Goal: Task Accomplishment & Management: Manage account settings

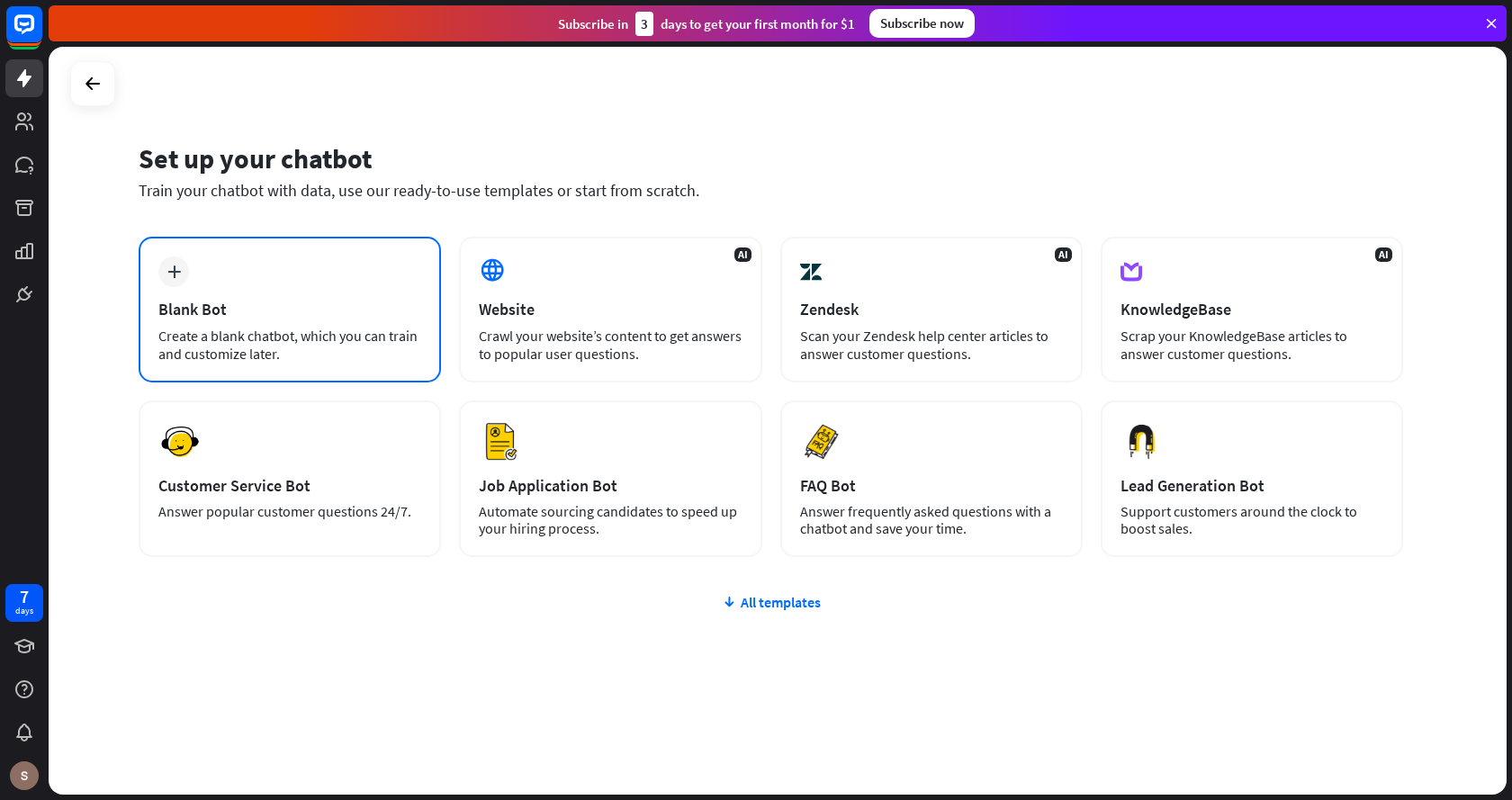
click at [234, 338] on div "Create a blank chatbot, which you can train and customize later." at bounding box center [289, 345] width 263 height 36
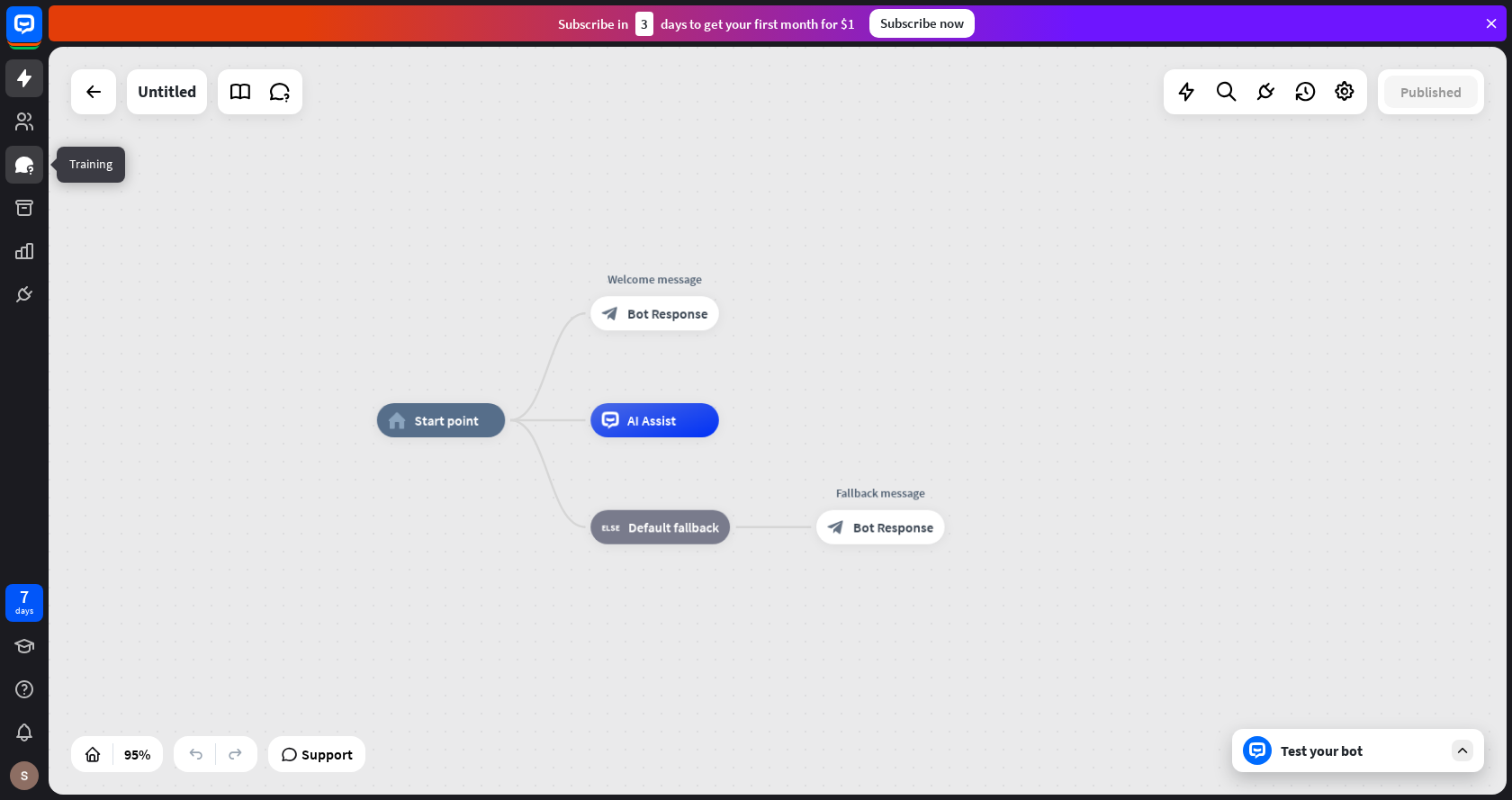
click at [23, 177] on link at bounding box center [24, 165] width 38 height 38
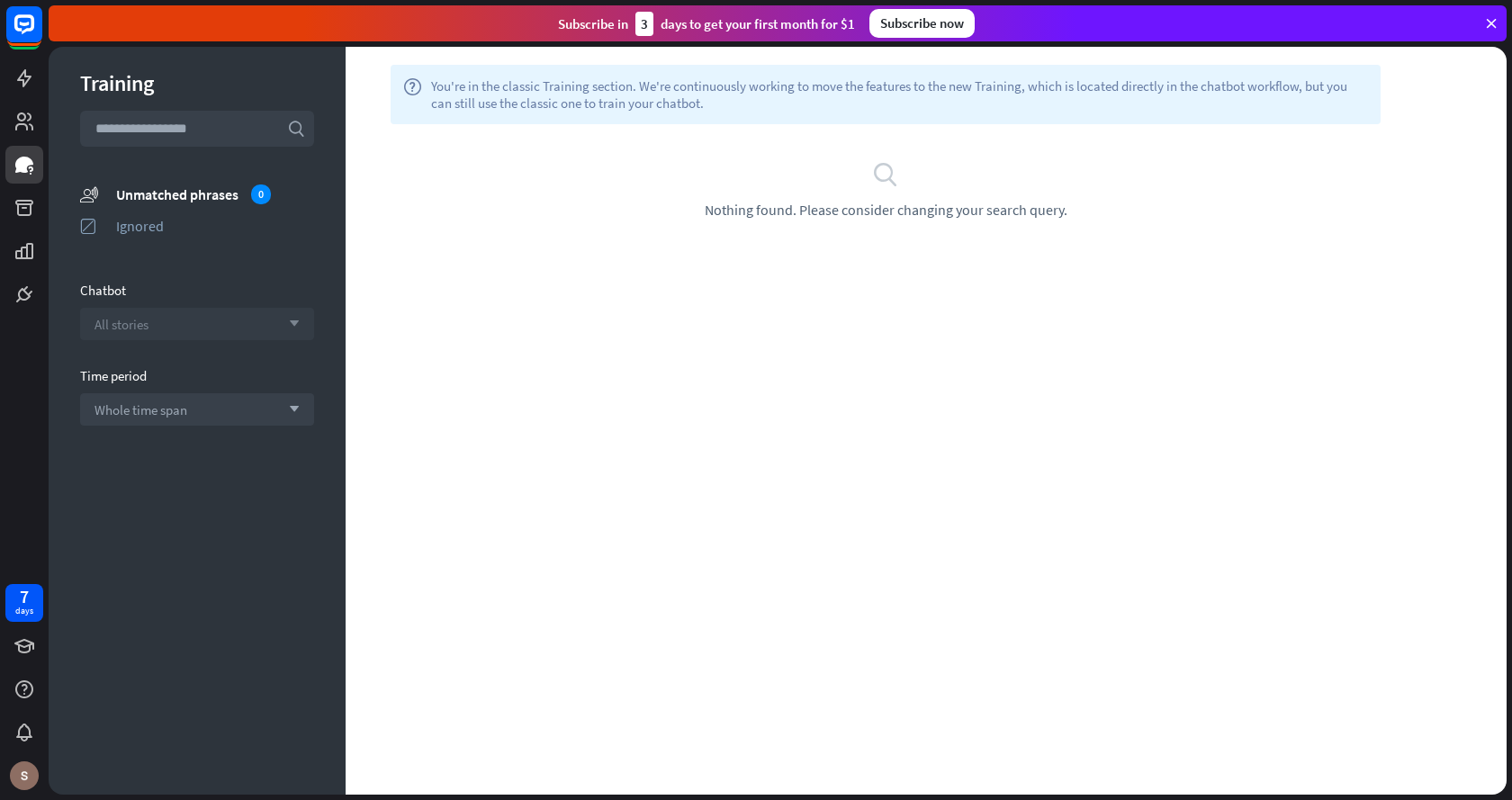
click at [193, 320] on div "All stories arrow_down" at bounding box center [197, 324] width 234 height 32
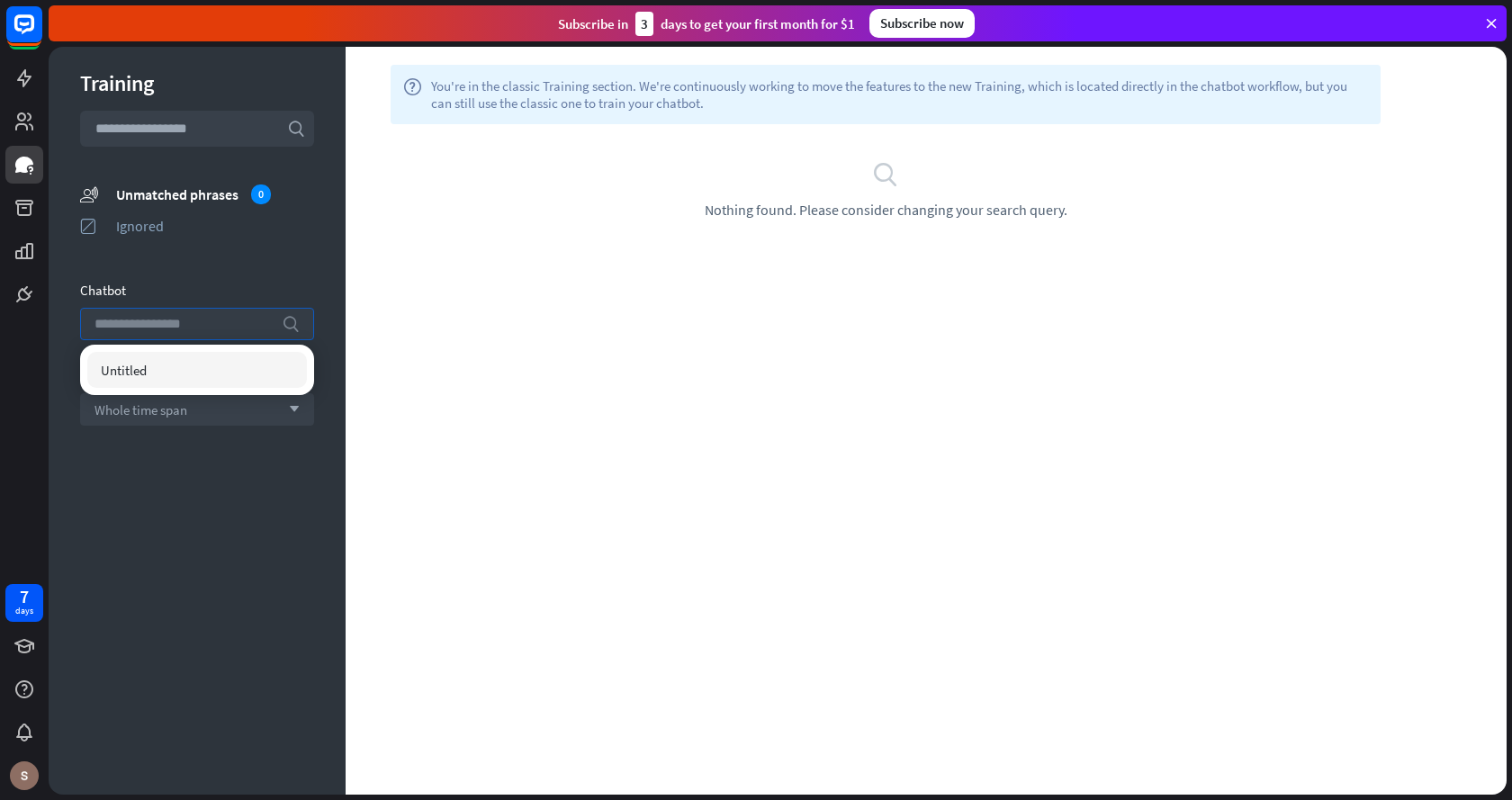
click at [192, 320] on input "search" at bounding box center [184, 324] width 178 height 31
click at [1078, 233] on div "search Nothing found. Please consider changing your search query." at bounding box center [885, 189] width 1080 height 131
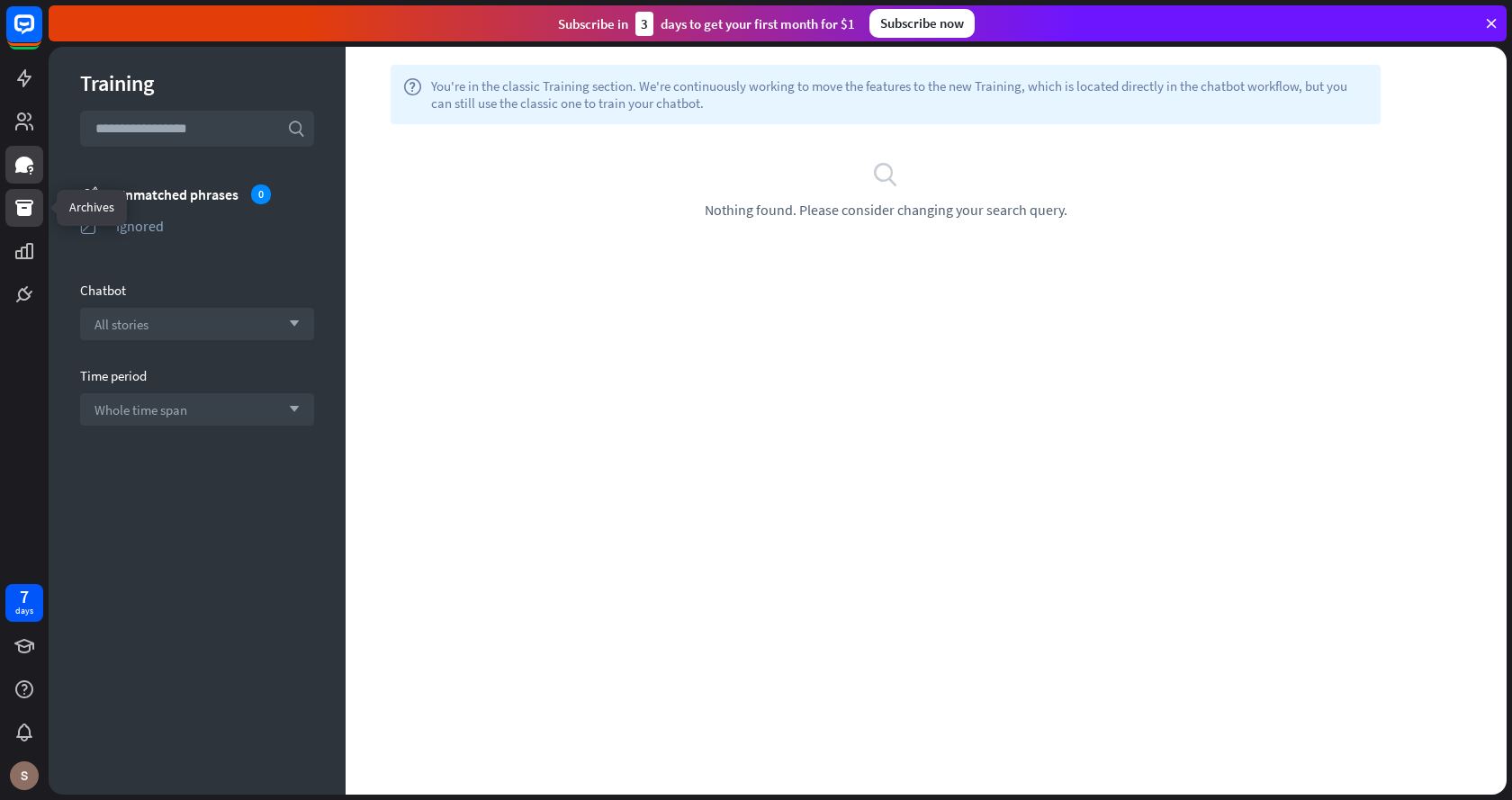
click at [20, 209] on icon at bounding box center [24, 208] width 18 height 16
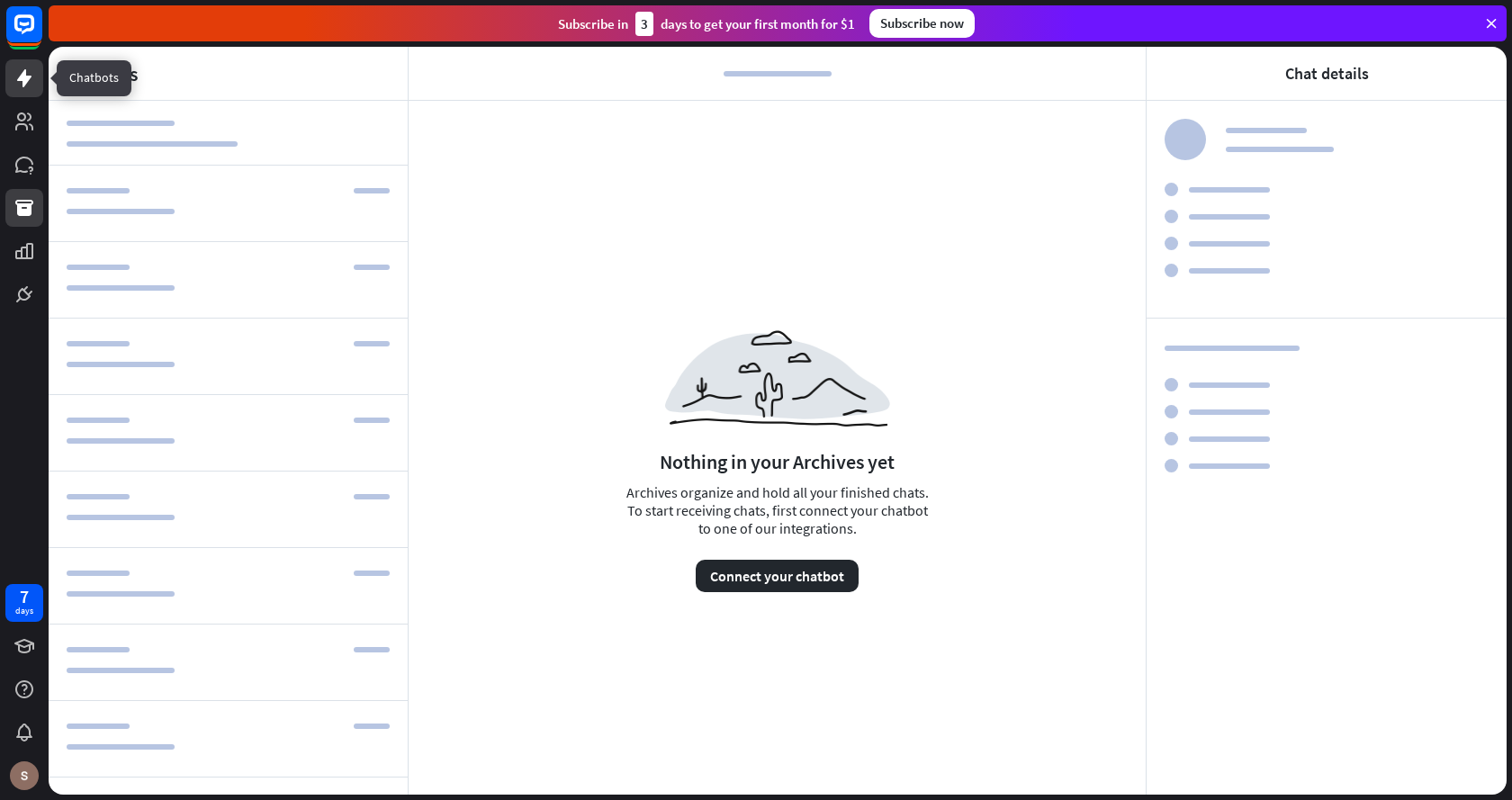
click at [32, 81] on icon at bounding box center [25, 79] width 22 height 22
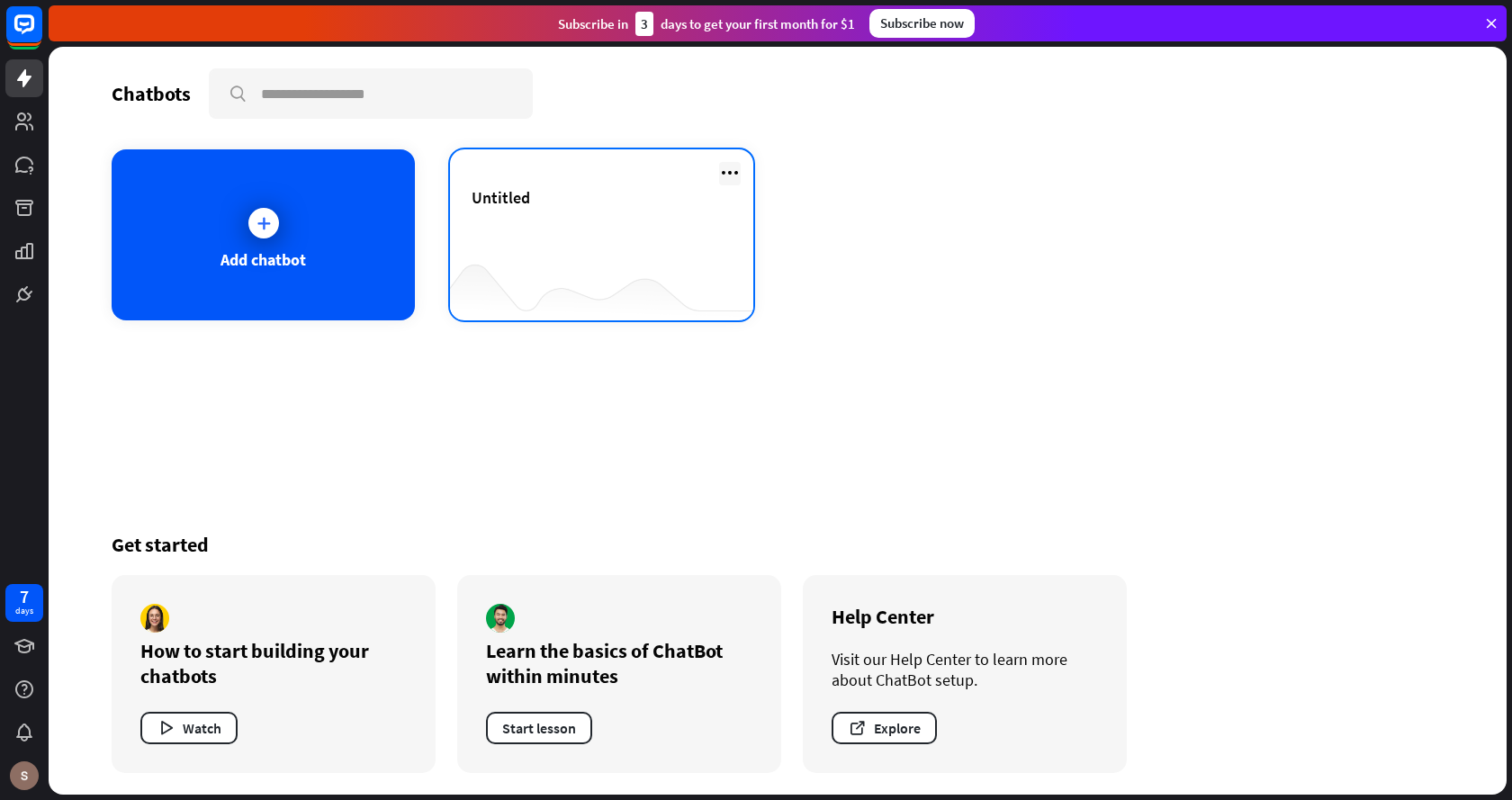
click at [739, 170] on icon at bounding box center [731, 173] width 22 height 22
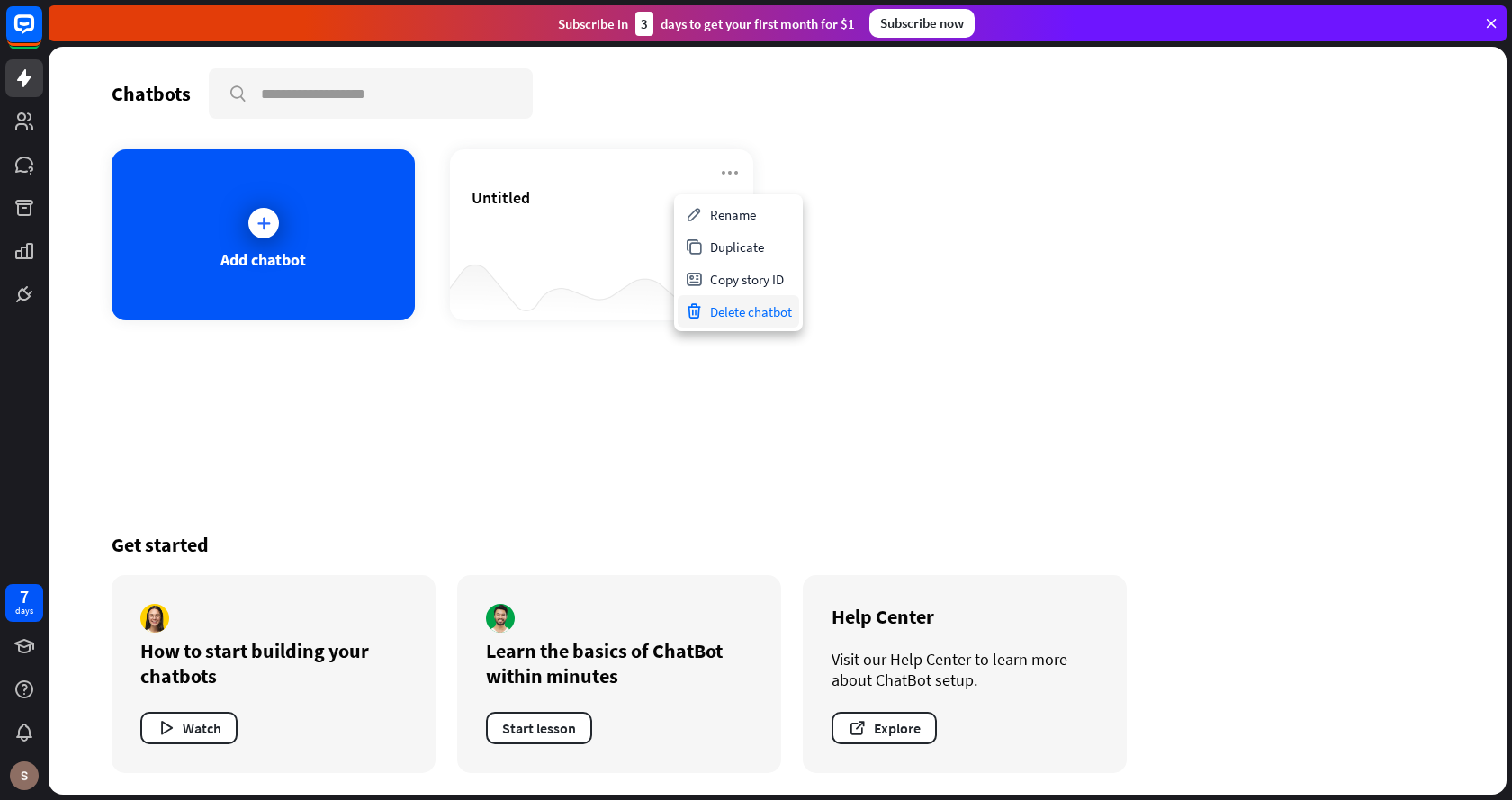
click at [773, 313] on div "Delete chatbot" at bounding box center [739, 311] width 122 height 32
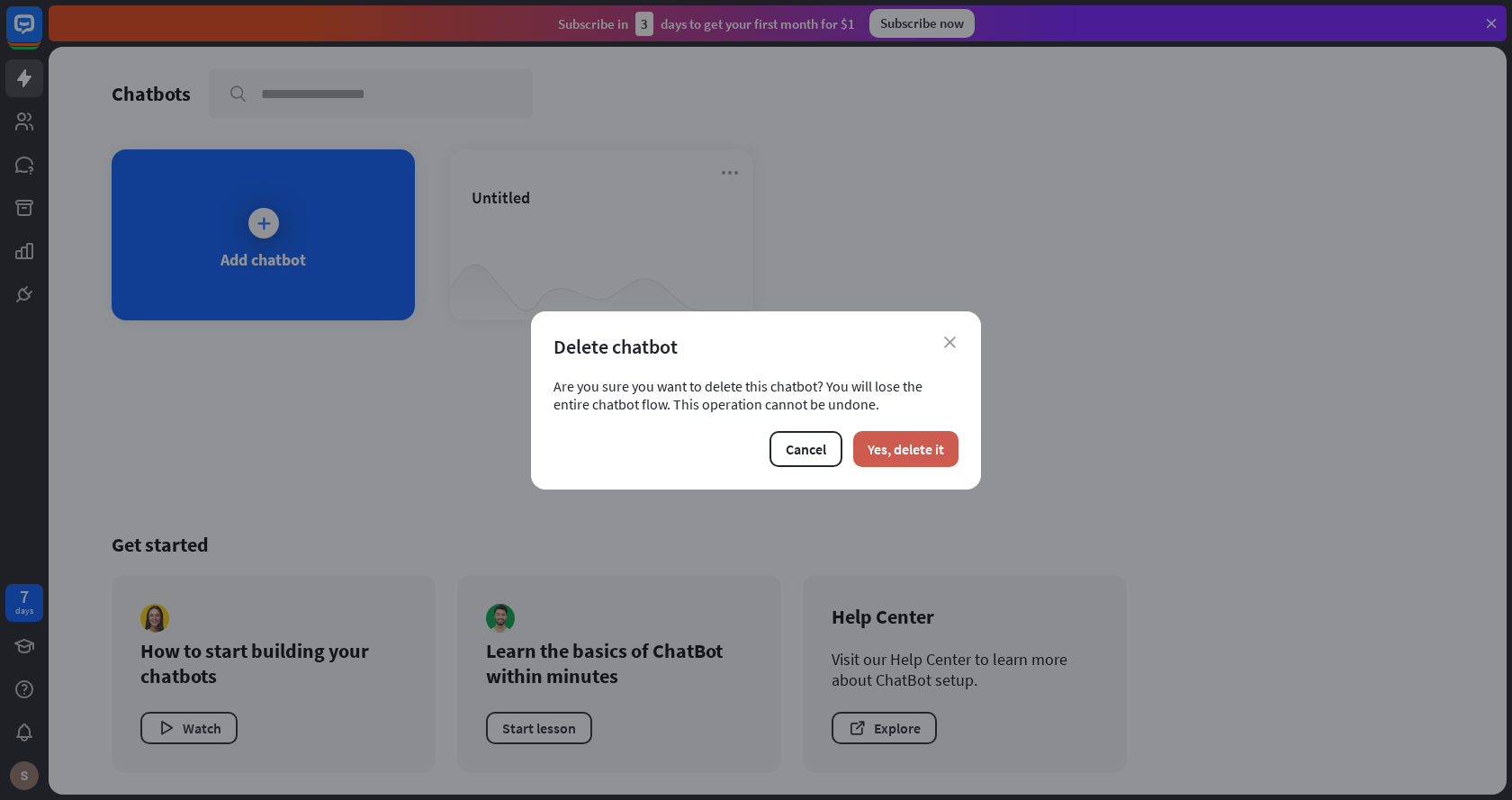
click at [904, 456] on button "Yes, delete it" at bounding box center [905, 448] width 105 height 36
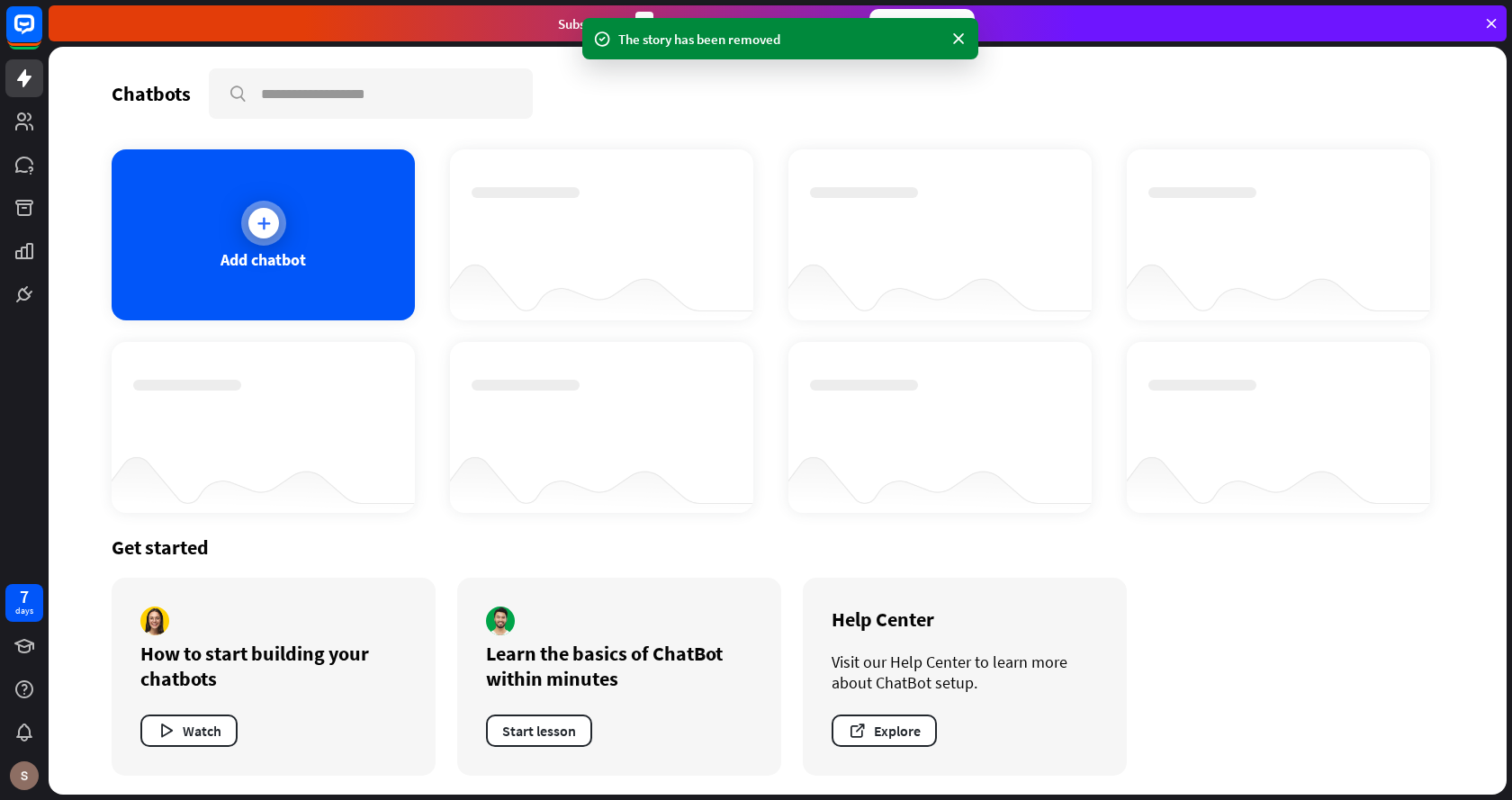
click at [252, 234] on div at bounding box center [264, 223] width 31 height 31
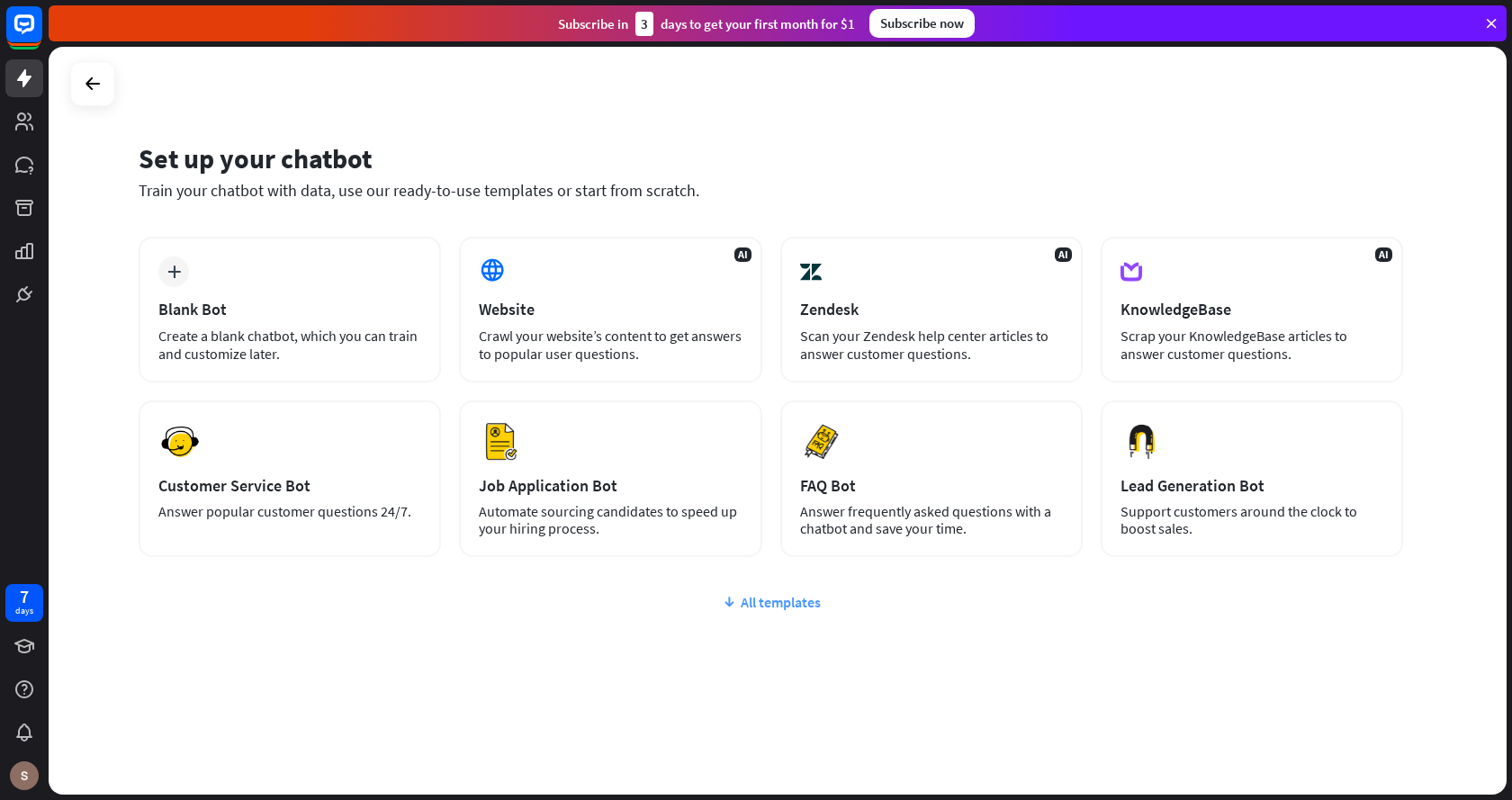
click at [773, 601] on div "All templates" at bounding box center [770, 601] width 1264 height 18
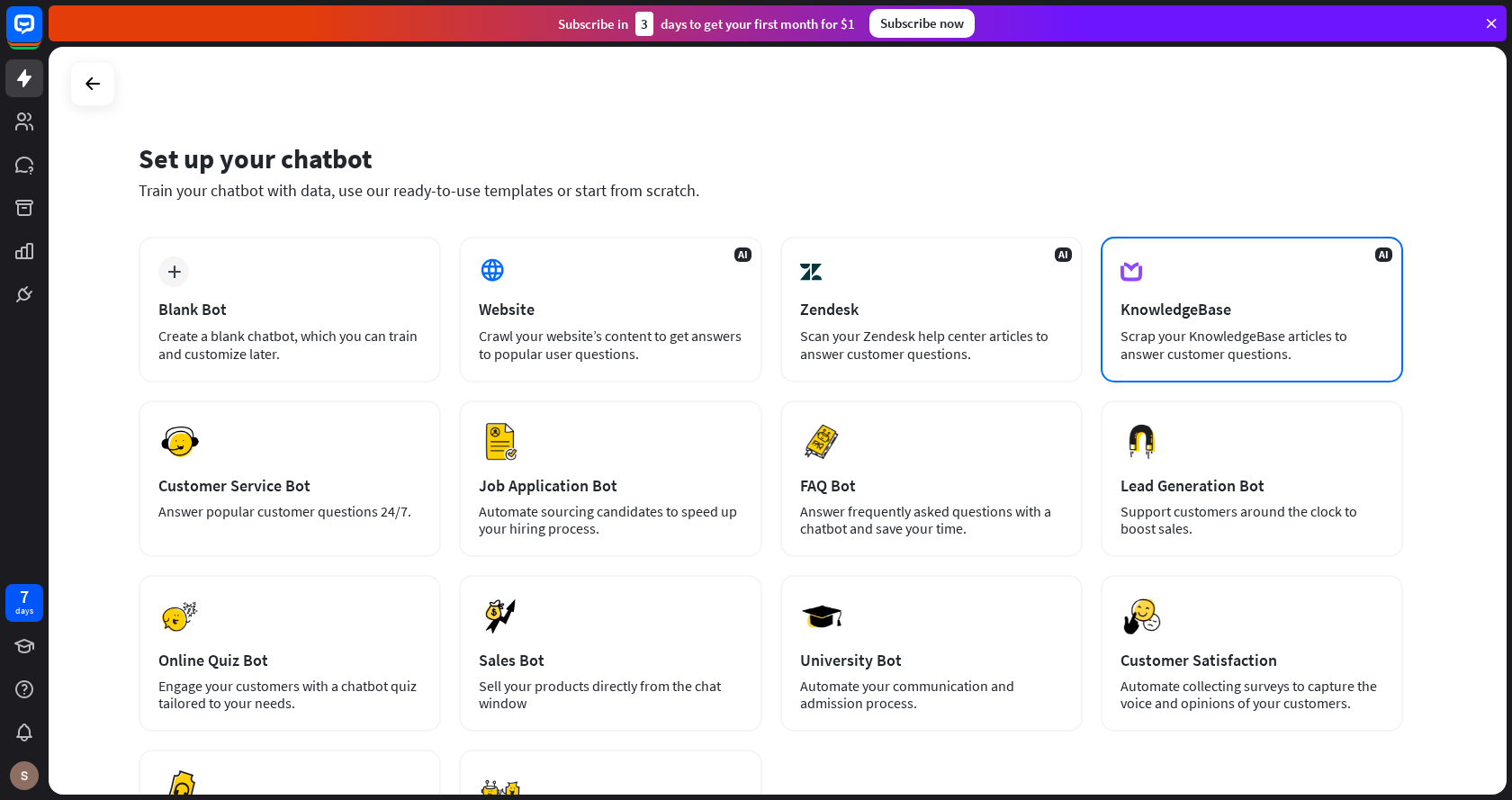
click at [1195, 311] on div "KnowledgeBase" at bounding box center [1251, 309] width 263 height 21
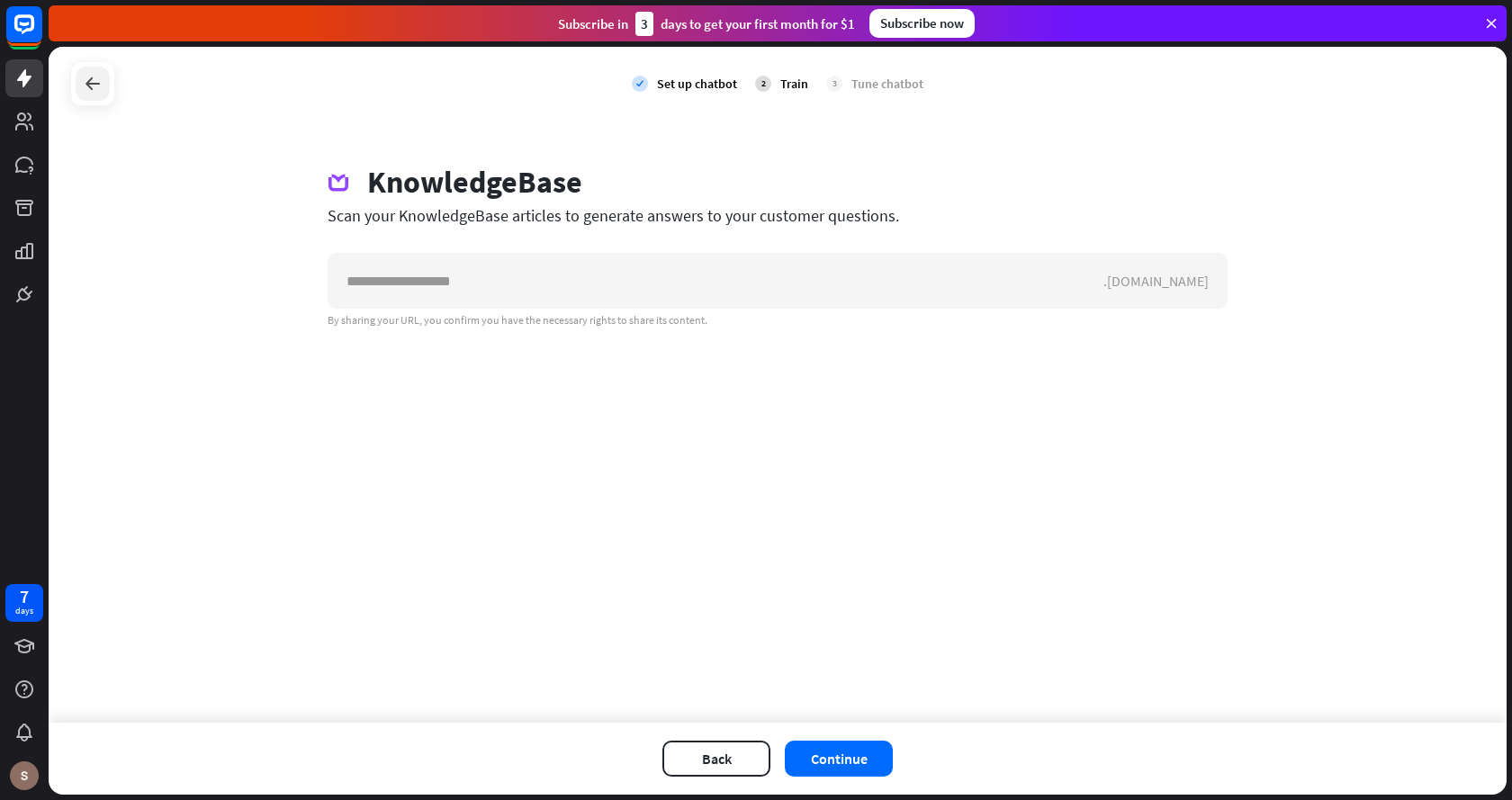
click at [95, 86] on icon at bounding box center [93, 84] width 22 height 22
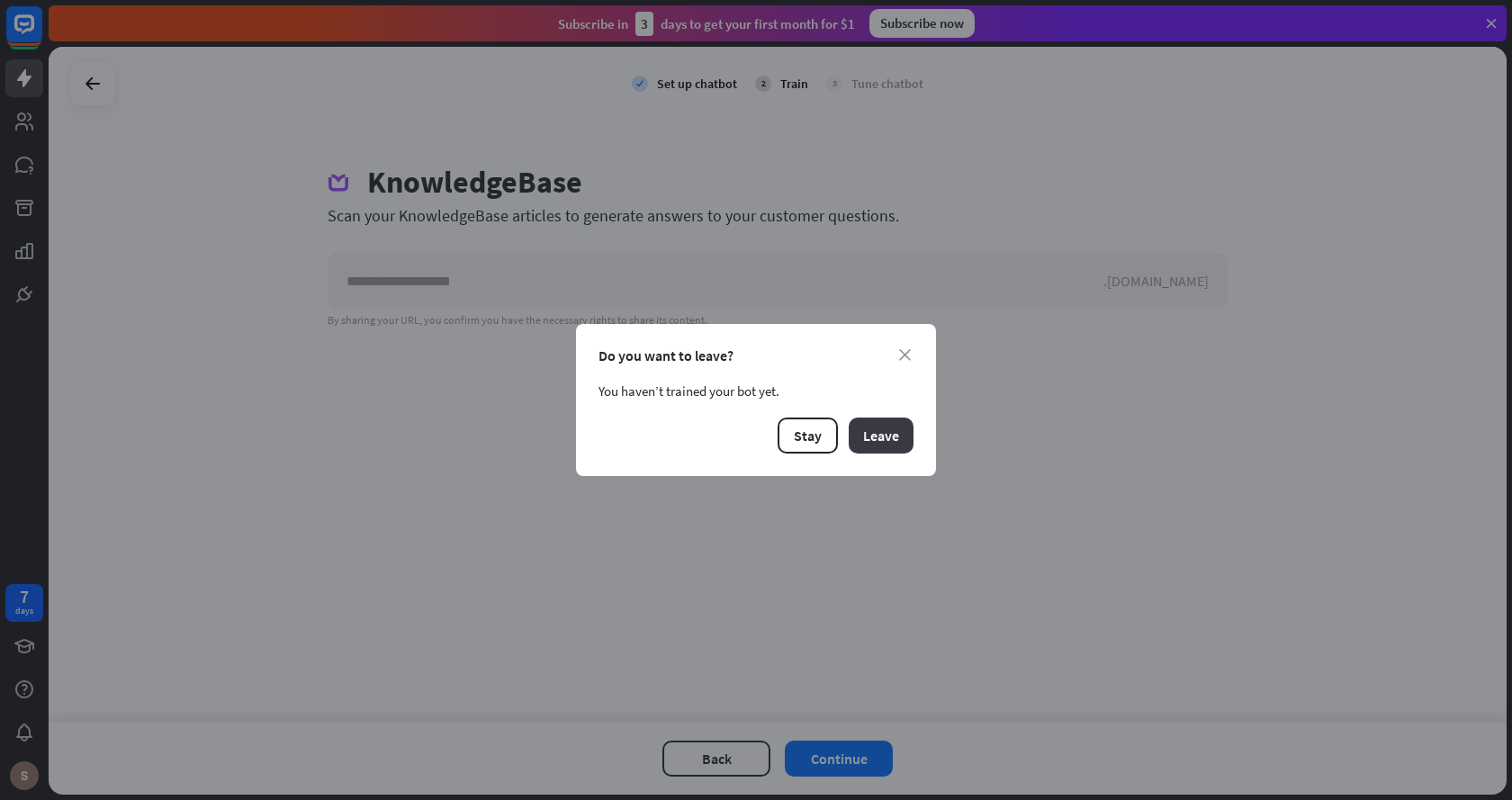
click at [883, 440] on button "Leave" at bounding box center [880, 435] width 65 height 36
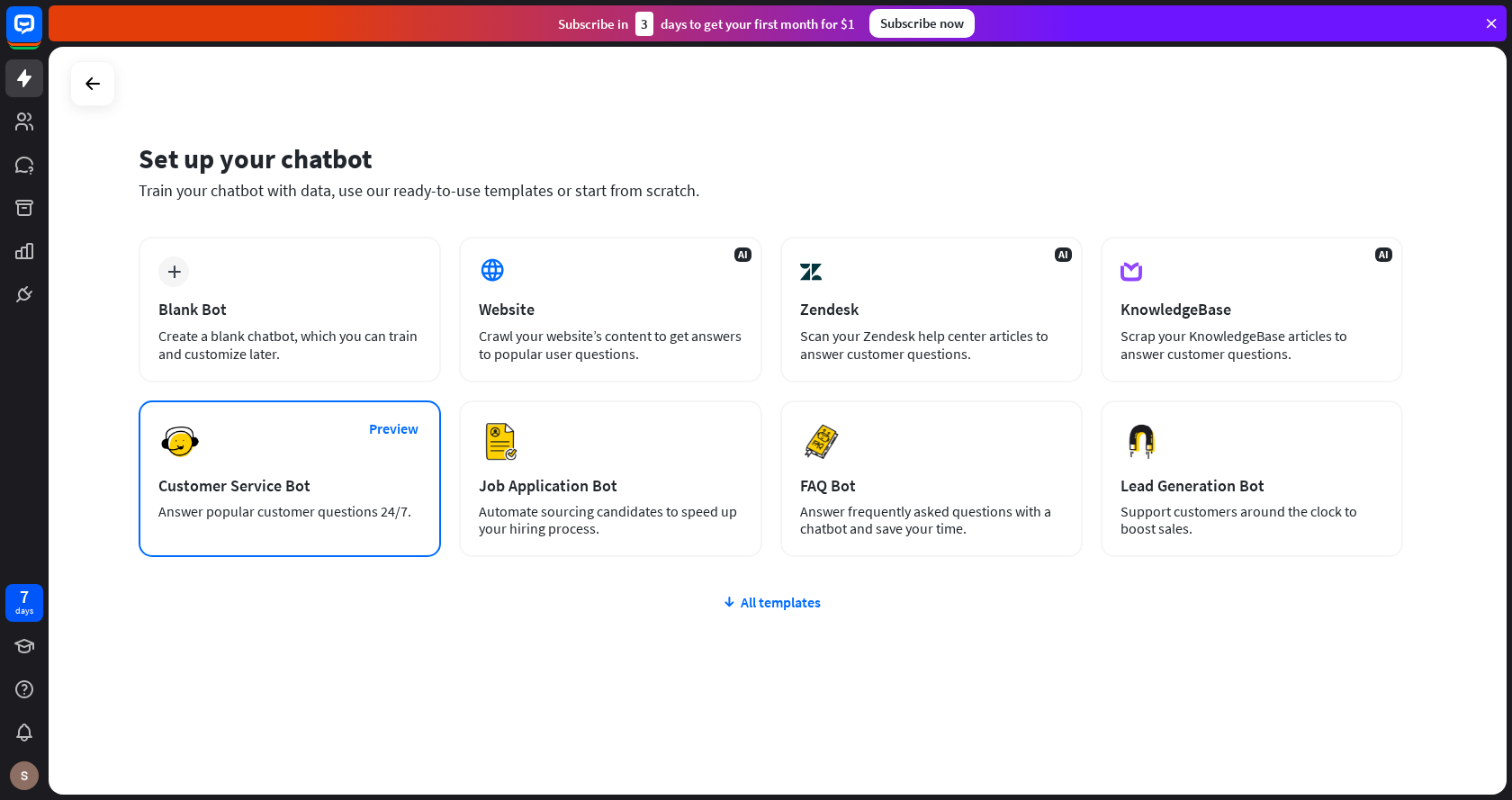
click at [304, 483] on div "Customer Service Bot" at bounding box center [289, 484] width 263 height 21
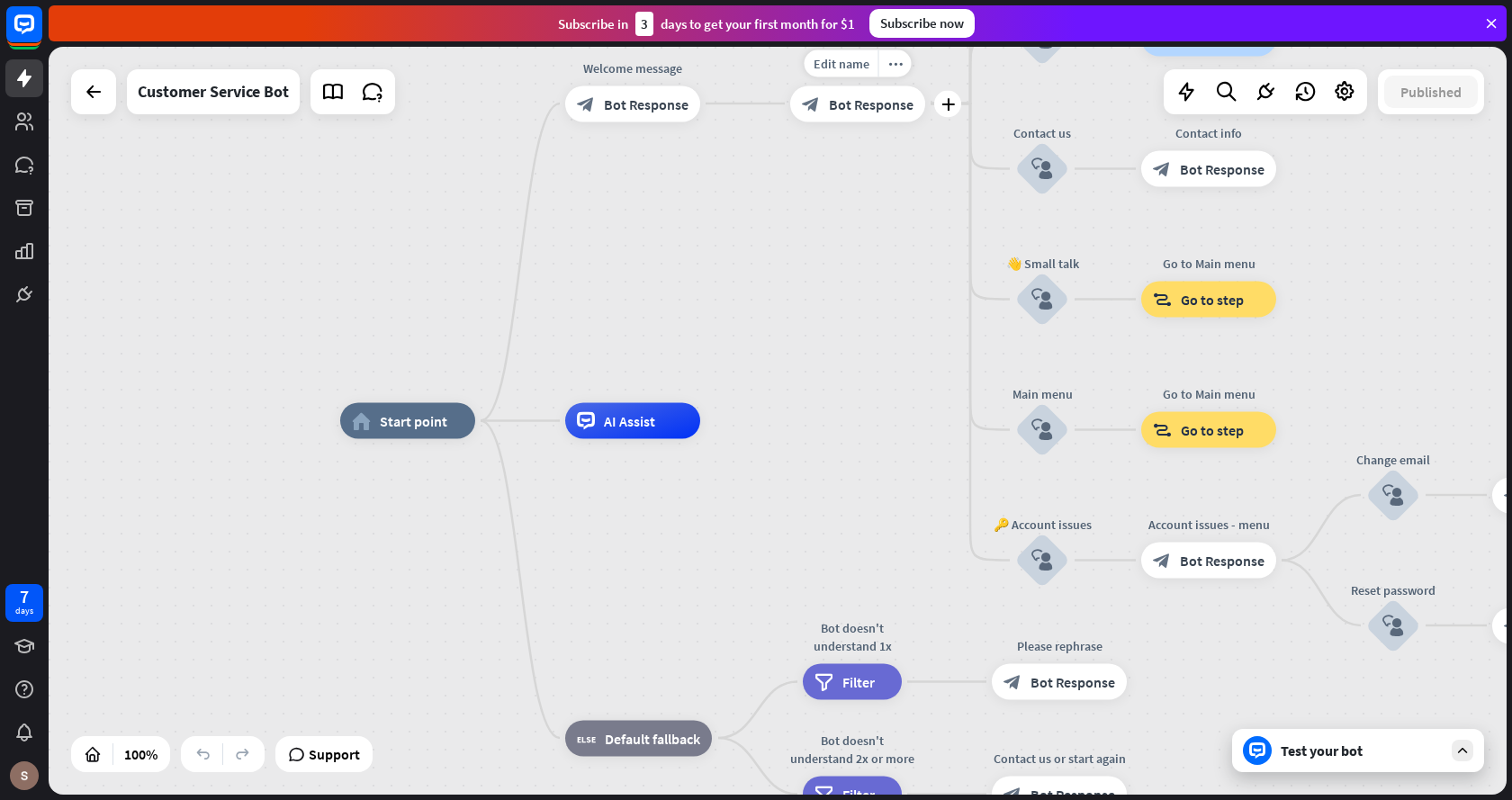
click at [857, 104] on span "Bot Response" at bounding box center [870, 104] width 85 height 18
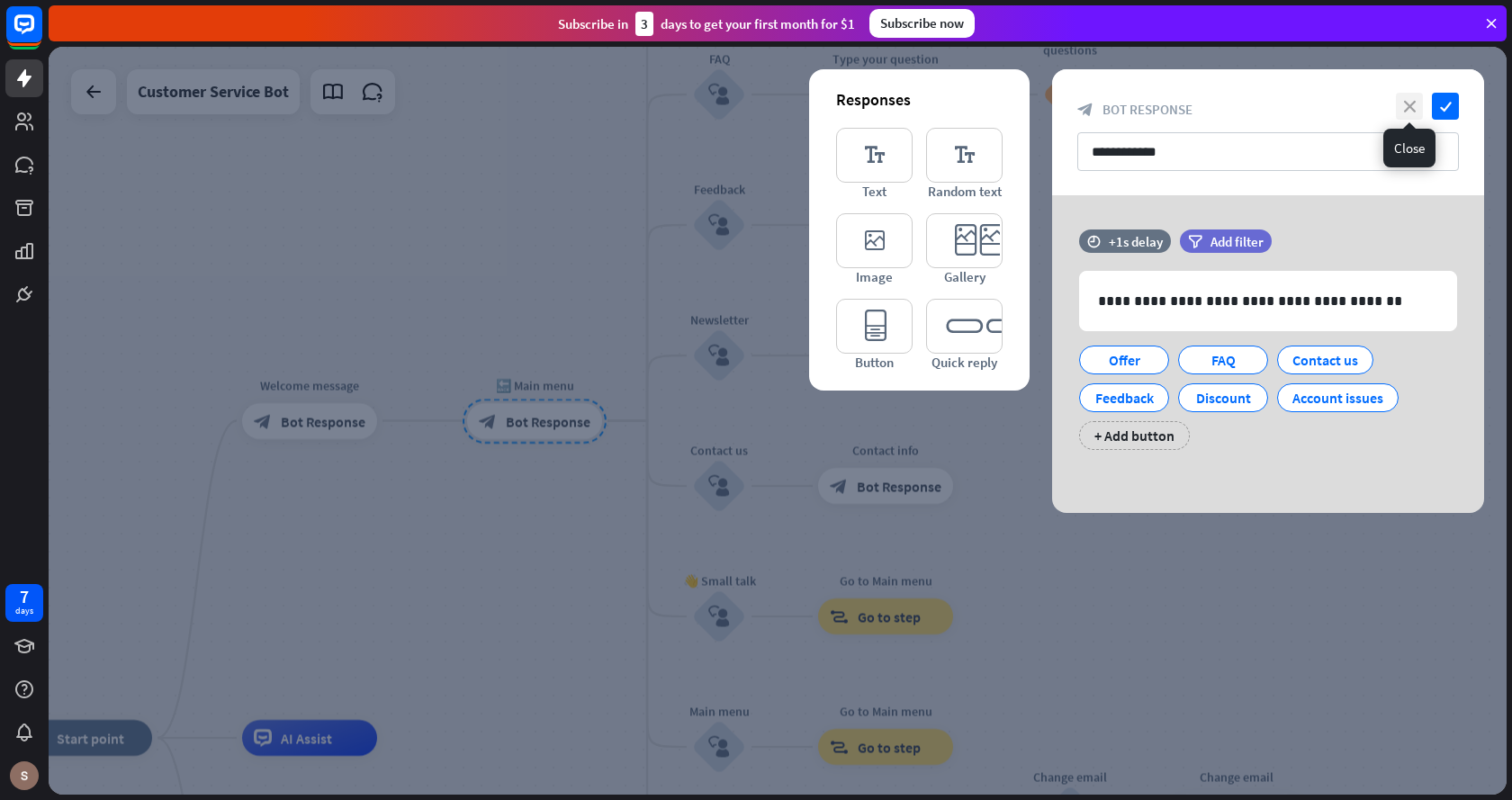
click at [1400, 106] on icon "close" at bounding box center [1409, 106] width 27 height 27
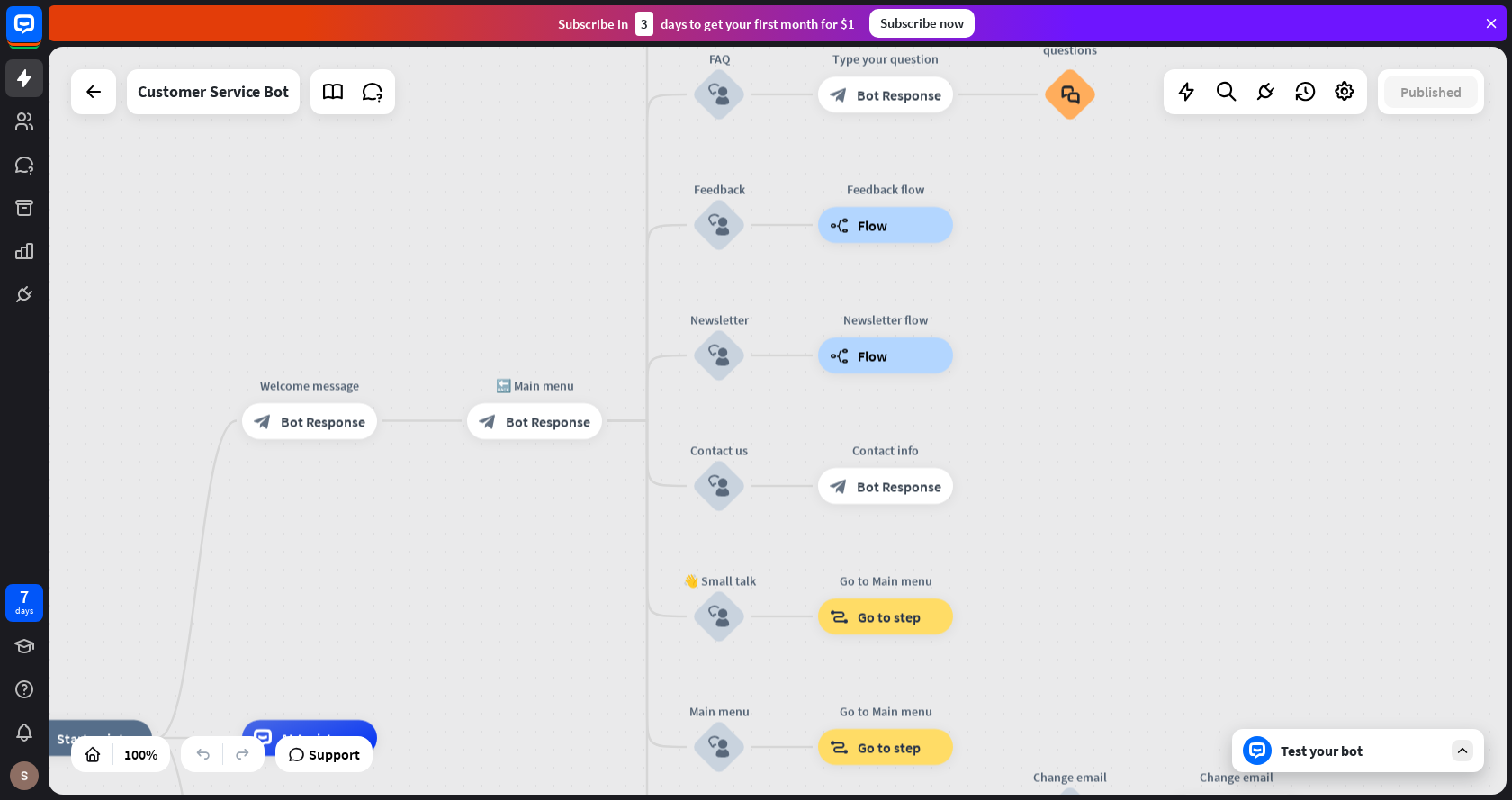
click at [102, 110] on div at bounding box center [93, 91] width 45 height 45
click at [99, 91] on icon at bounding box center [94, 92] width 22 height 22
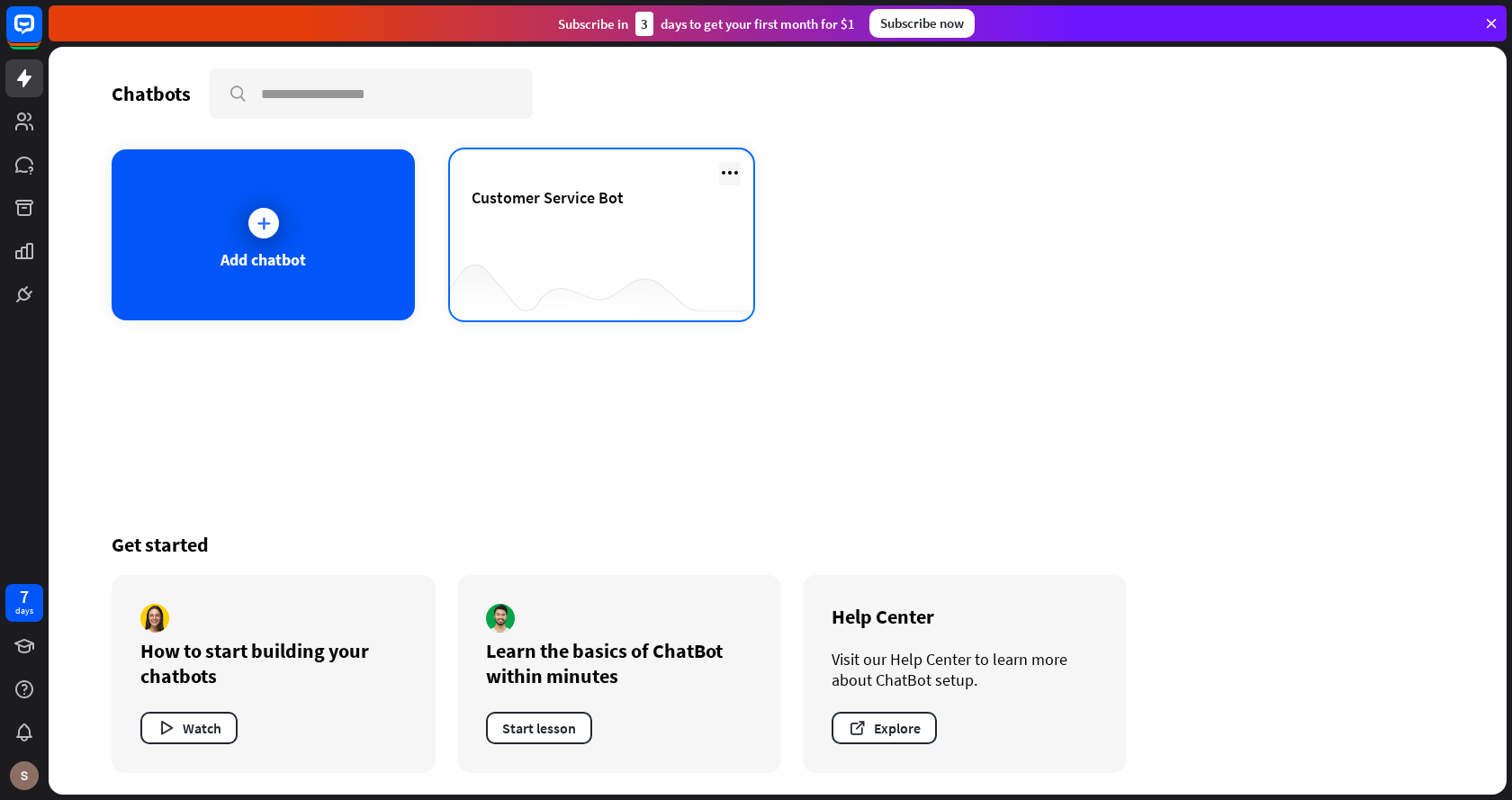
click at [738, 163] on icon at bounding box center [731, 173] width 22 height 22
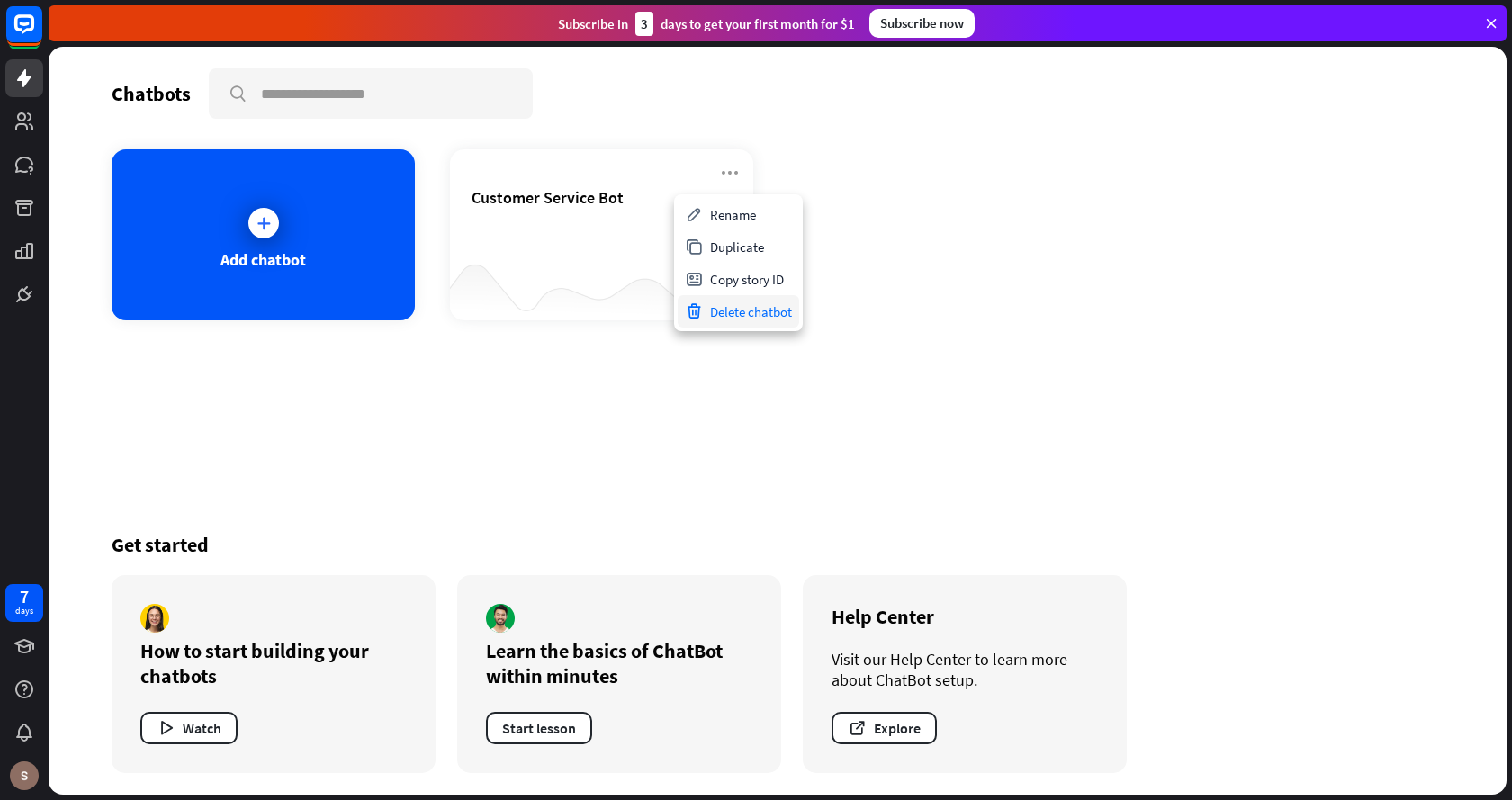
click at [729, 317] on div "Delete chatbot" at bounding box center [739, 311] width 122 height 32
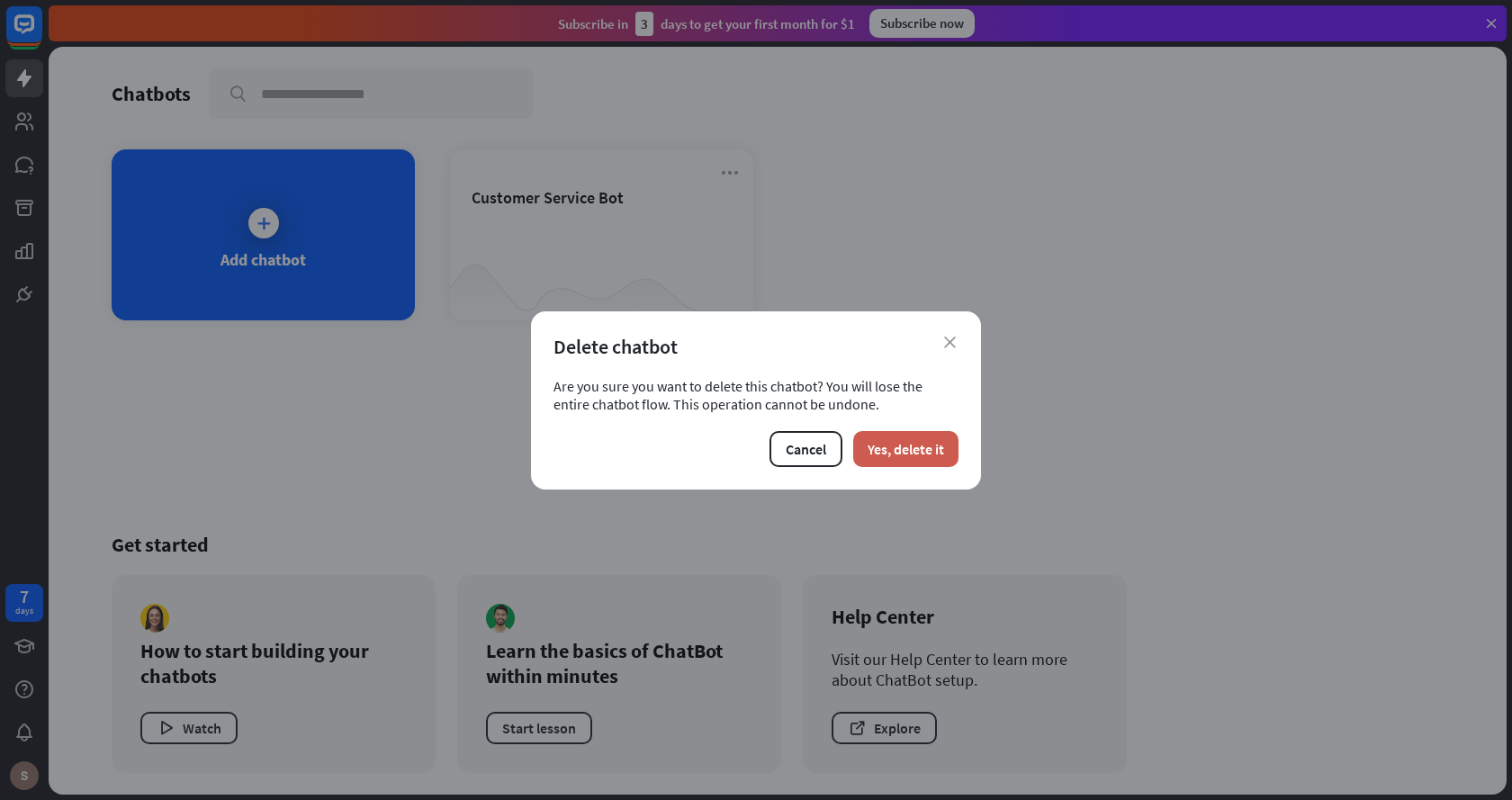
click at [900, 456] on button "Yes, delete it" at bounding box center [905, 448] width 105 height 36
